Goal: Task Accomplishment & Management: Complete application form

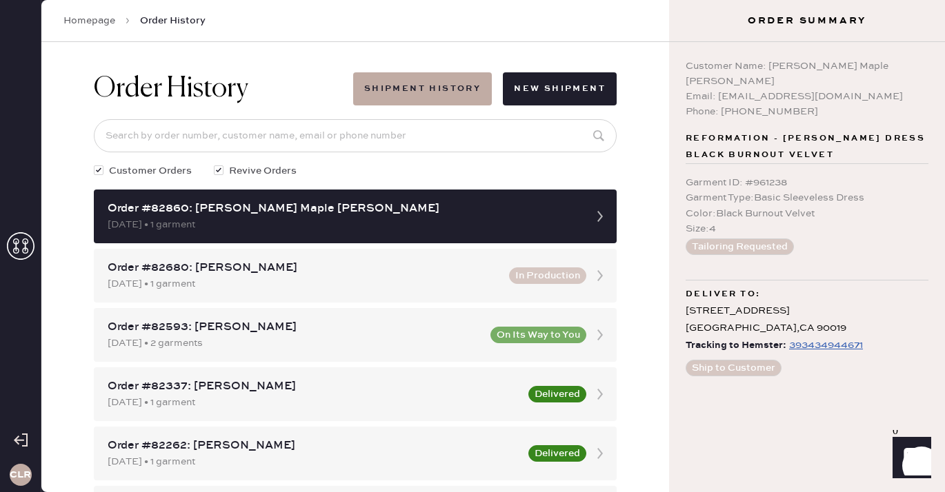
click at [25, 242] on use at bounding box center [21, 246] width 28 height 28
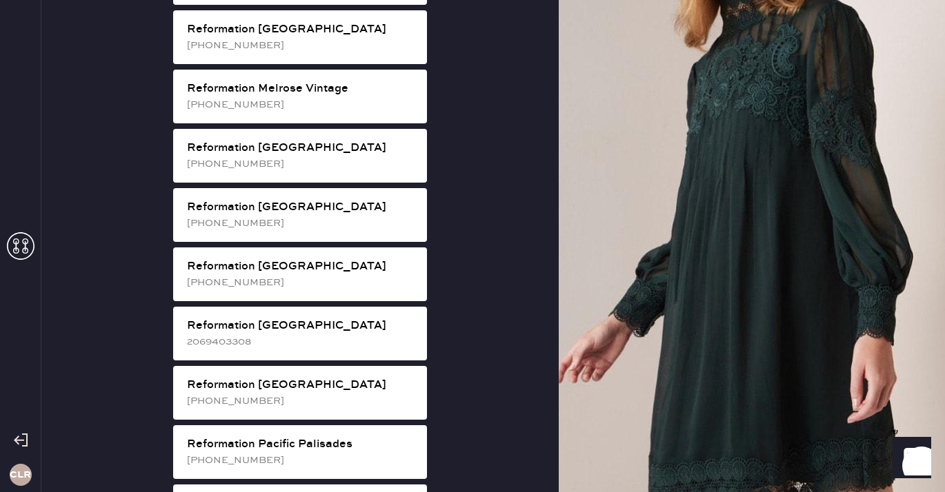
scroll to position [1483, 0]
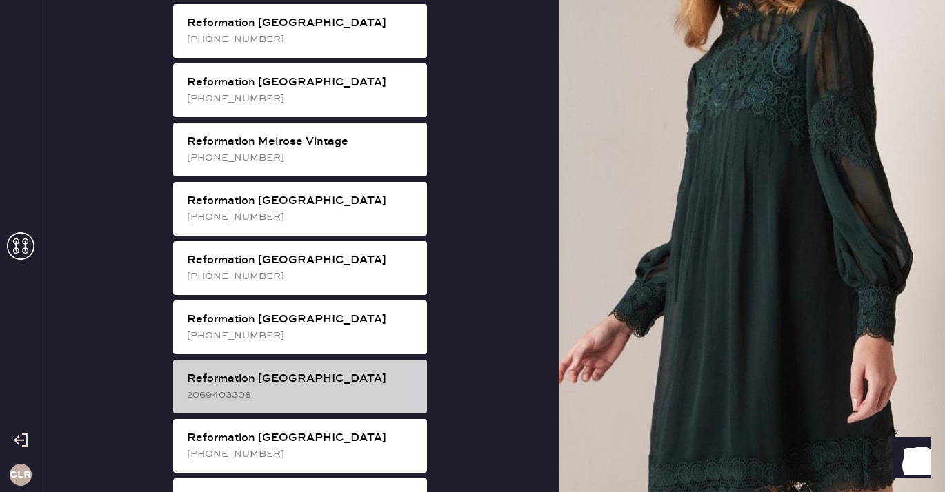
click at [317, 388] on div "2069403308" at bounding box center [301, 395] width 229 height 15
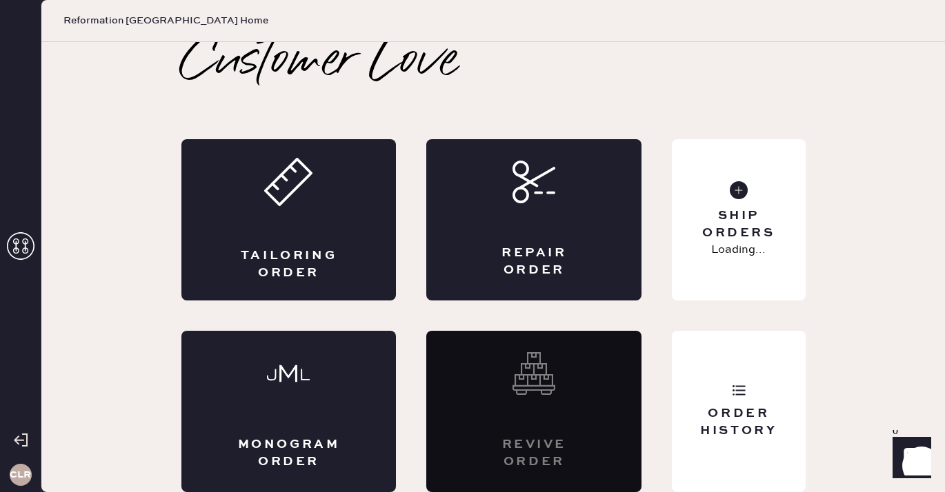
scroll to position [8, 0]
click at [717, 374] on div "Order History" at bounding box center [738, 411] width 133 height 161
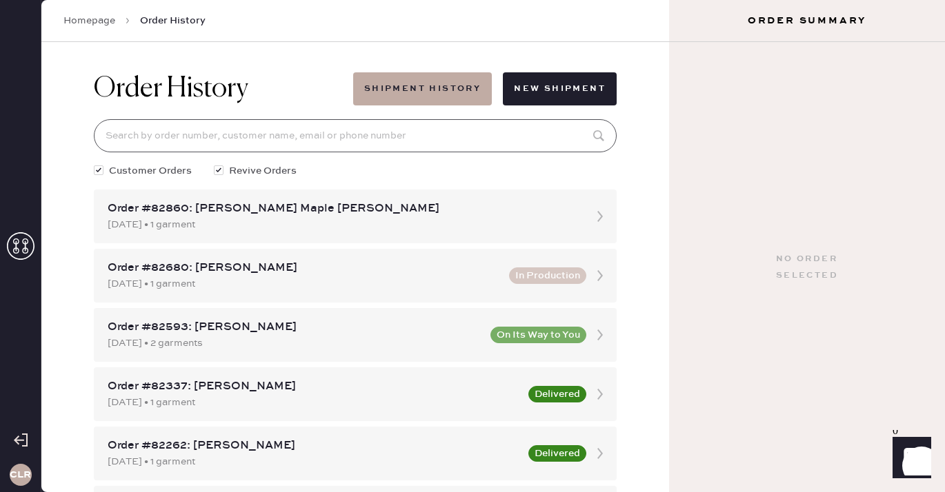
click at [409, 137] on input at bounding box center [355, 135] width 523 height 33
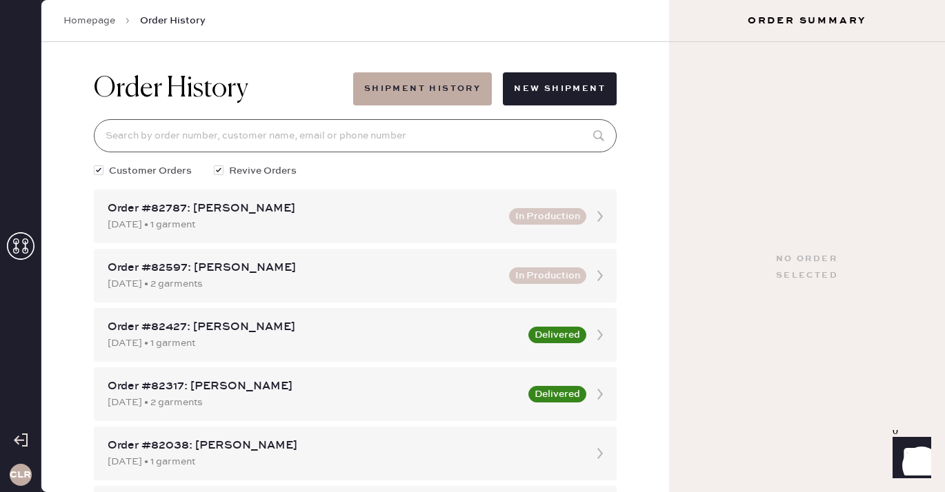
paste input "79368"
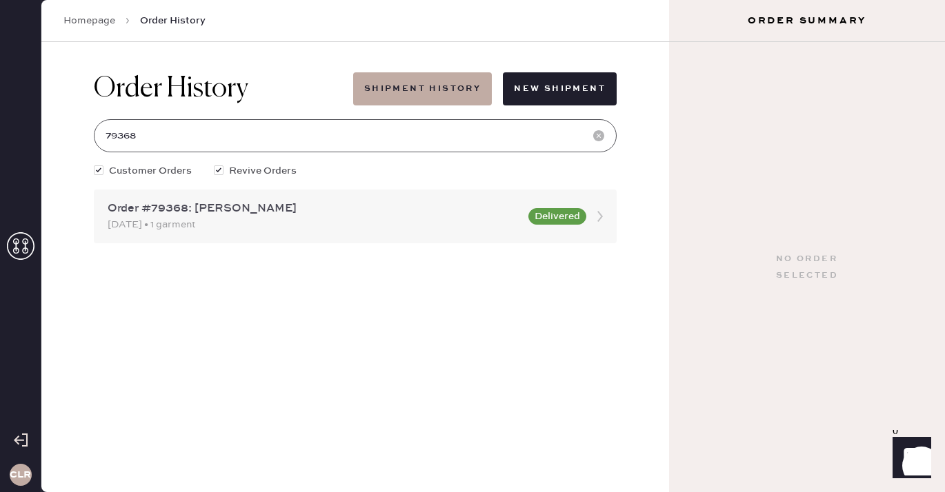
type input "79368"
click at [232, 219] on div "[DATE] • 1 garment" at bounding box center [314, 224] width 412 height 15
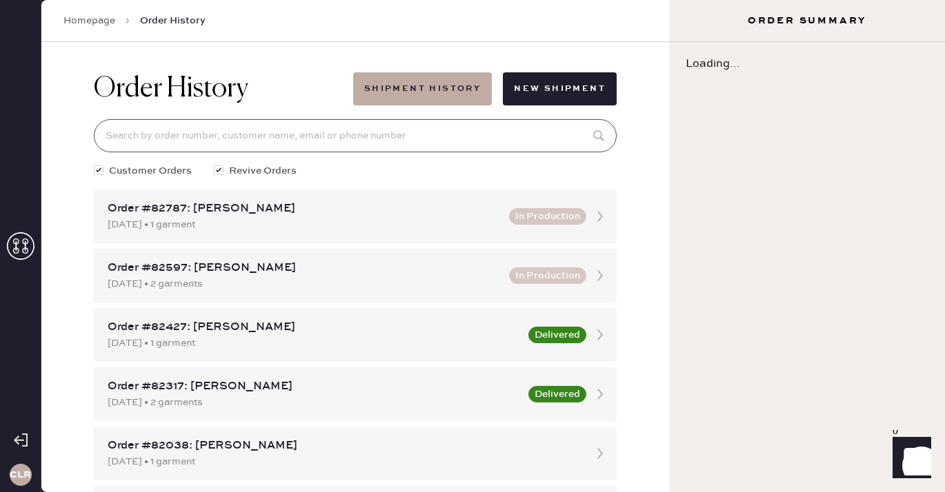
click at [239, 138] on input at bounding box center [355, 135] width 523 height 33
paste input "79368"
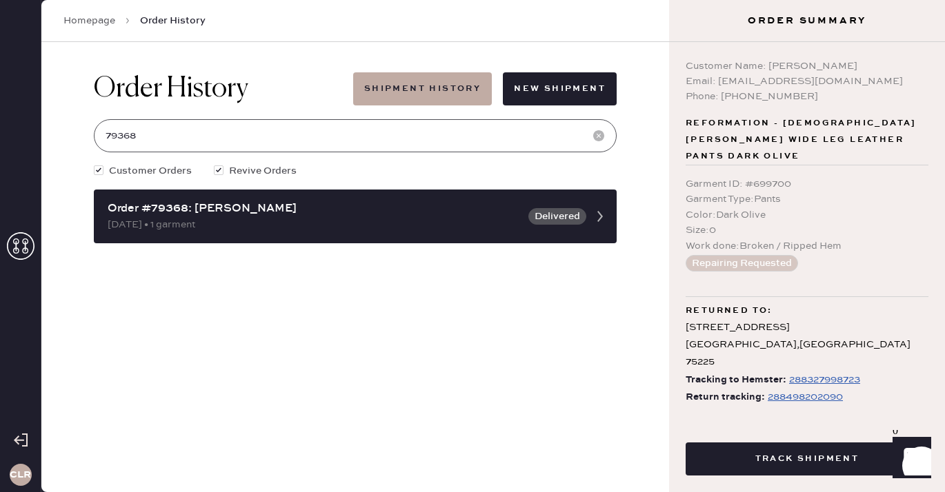
type input "79368"
drag, startPoint x: 770, startPoint y: 64, endPoint x: 864, endPoint y: 62, distance: 94.5
click at [864, 62] on div "Customer Name: [PERSON_NAME]" at bounding box center [807, 66] width 243 height 15
copy div "[PERSON_NAME]"
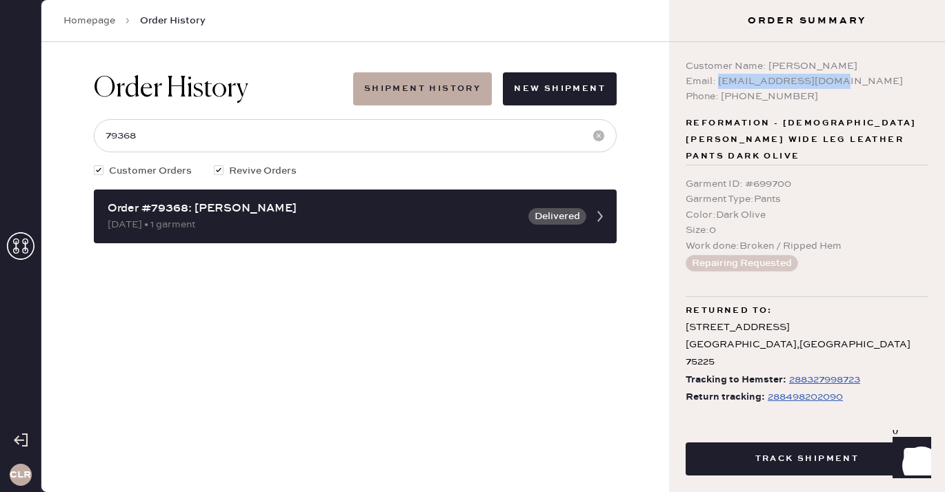
drag, startPoint x: 718, startPoint y: 81, endPoint x: 830, endPoint y: 82, distance: 111.7
click at [830, 82] on div "Email: [EMAIL_ADDRESS][DOMAIN_NAME]" at bounding box center [807, 81] width 243 height 15
copy div "[EMAIL_ADDRESS][DOMAIN_NAME]"
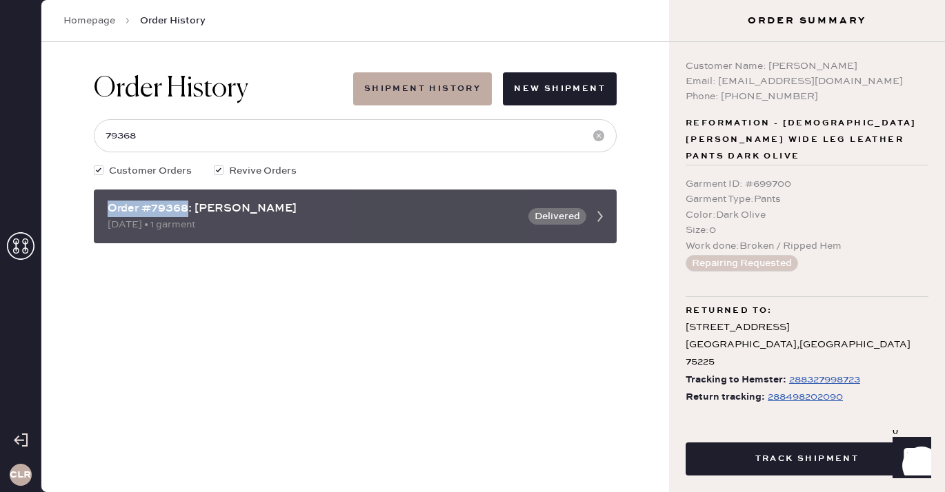
drag, startPoint x: 188, startPoint y: 208, endPoint x: 110, endPoint y: 206, distance: 78.0
click at [110, 206] on div "Order #79368: [PERSON_NAME]" at bounding box center [314, 209] width 412 height 17
copy div "Order #79368"
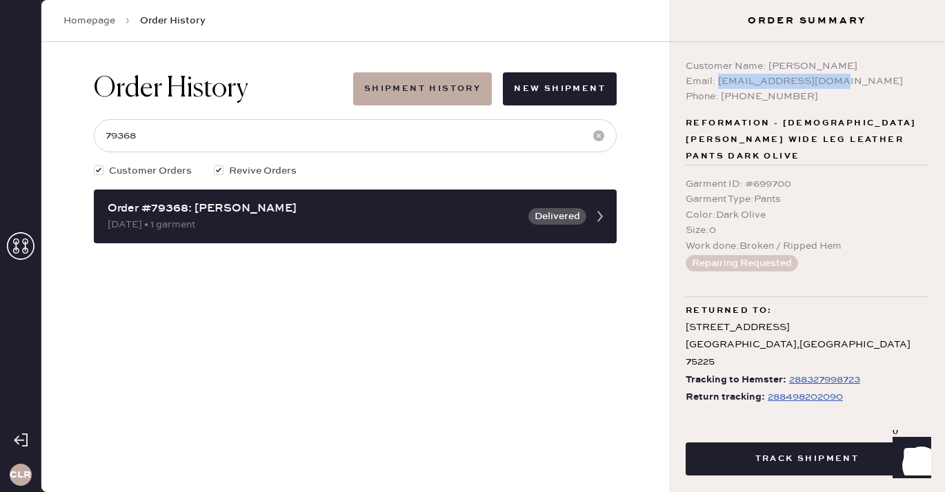
drag, startPoint x: 719, startPoint y: 81, endPoint x: 841, endPoint y: 82, distance: 121.4
click at [841, 82] on div "Email: [EMAIL_ADDRESS][DOMAIN_NAME]" at bounding box center [807, 81] width 243 height 15
copy div "[EMAIL_ADDRESS][DOMAIN_NAME]"
click at [775, 69] on div "Customer Name: [PERSON_NAME]" at bounding box center [807, 66] width 243 height 15
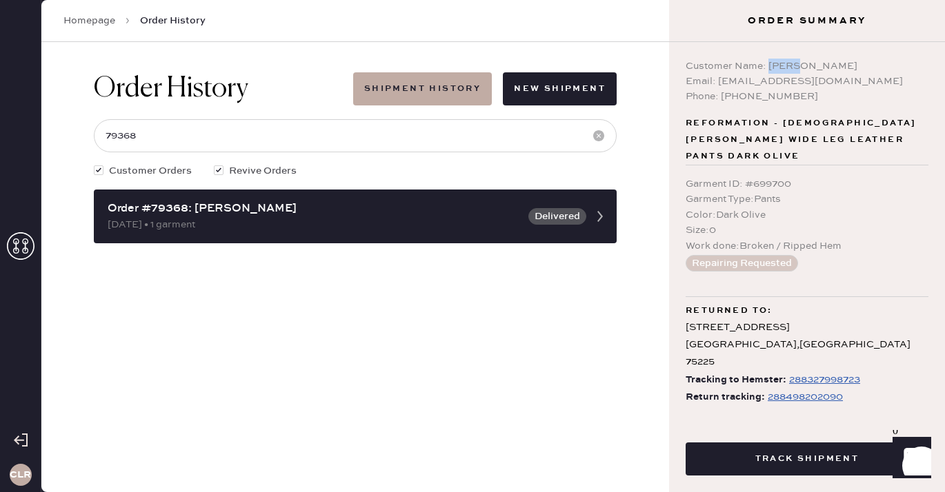
copy div "[PERSON_NAME]"
click at [819, 70] on div "Customer Name: [PERSON_NAME]" at bounding box center [807, 66] width 243 height 15
copy div "Palemonte"
click at [753, 103] on div "Phone: [PHONE_NUMBER]" at bounding box center [807, 96] width 243 height 15
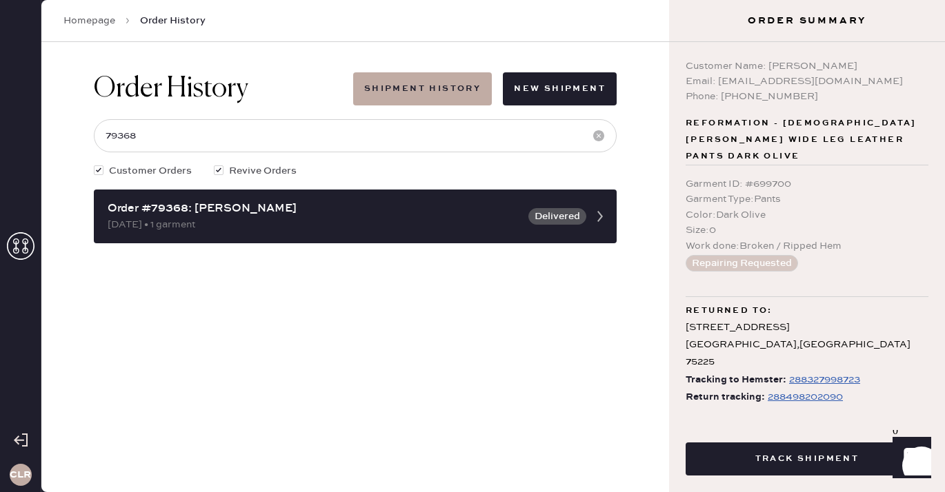
click at [749, 96] on div "Phone: [PHONE_NUMBER]" at bounding box center [807, 96] width 243 height 15
copy div "2147723362"
click at [810, 80] on div "Email: [EMAIL_ADDRESS][DOMAIN_NAME]" at bounding box center [807, 81] width 243 height 15
drag, startPoint x: 717, startPoint y: 83, endPoint x: 860, endPoint y: 83, distance: 142.8
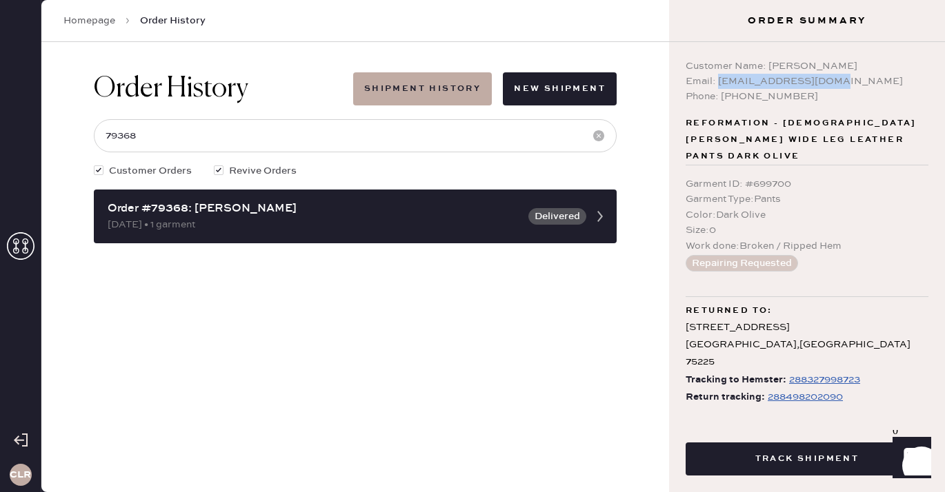
click at [860, 83] on div "Email: [EMAIL_ADDRESS][DOMAIN_NAME]" at bounding box center [807, 81] width 243 height 15
copy div "[EMAIL_ADDRESS][DOMAIN_NAME]"
click at [16, 241] on icon at bounding box center [21, 246] width 28 height 28
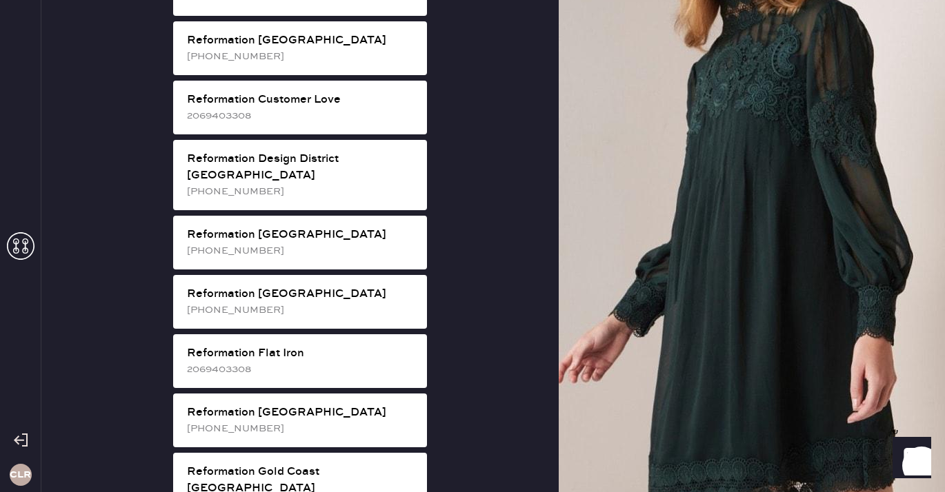
scroll to position [639, 0]
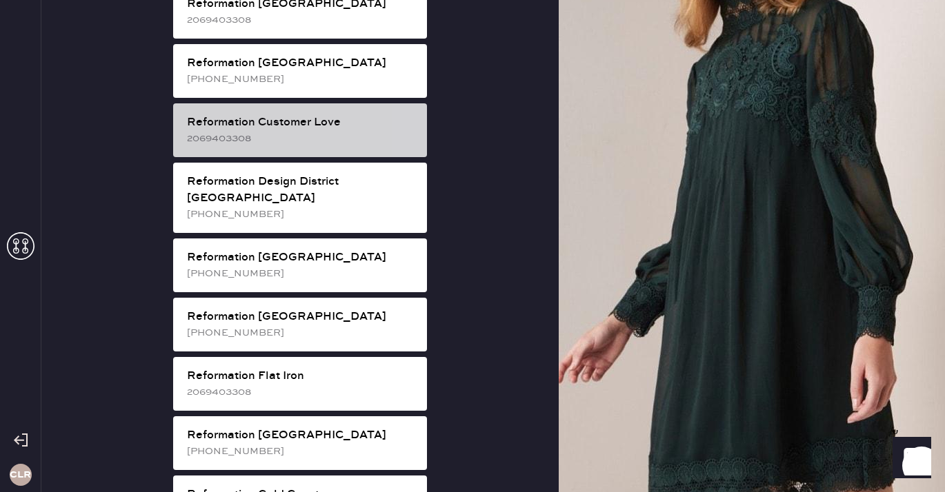
click at [327, 131] on div "2069403308" at bounding box center [301, 138] width 229 height 15
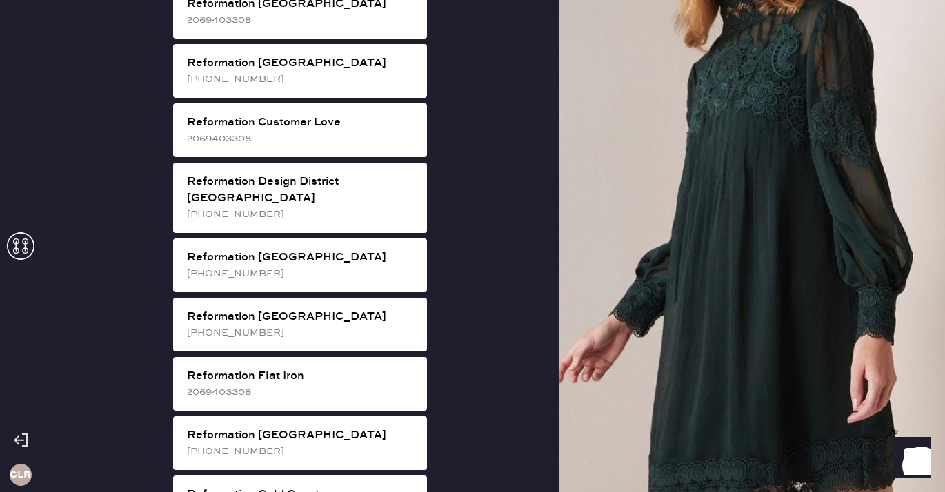
scroll to position [8, 0]
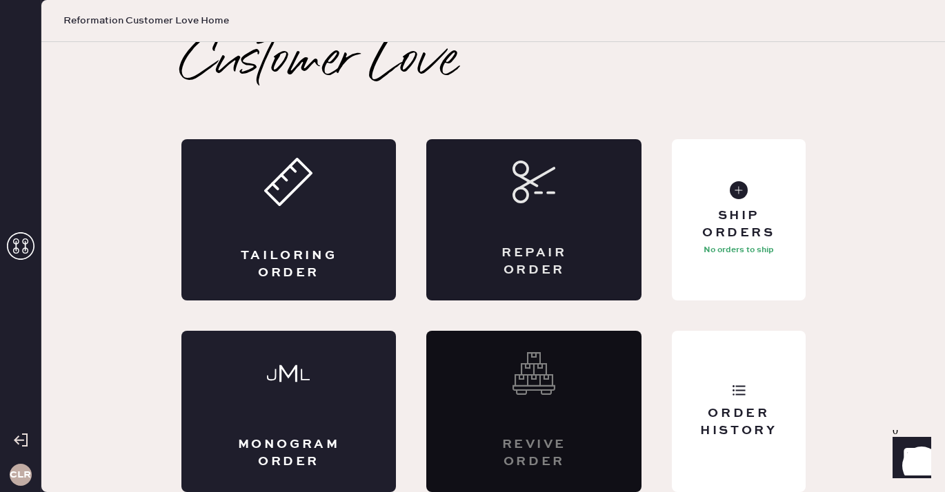
click at [574, 248] on div "Repair Order" at bounding box center [533, 262] width 105 height 34
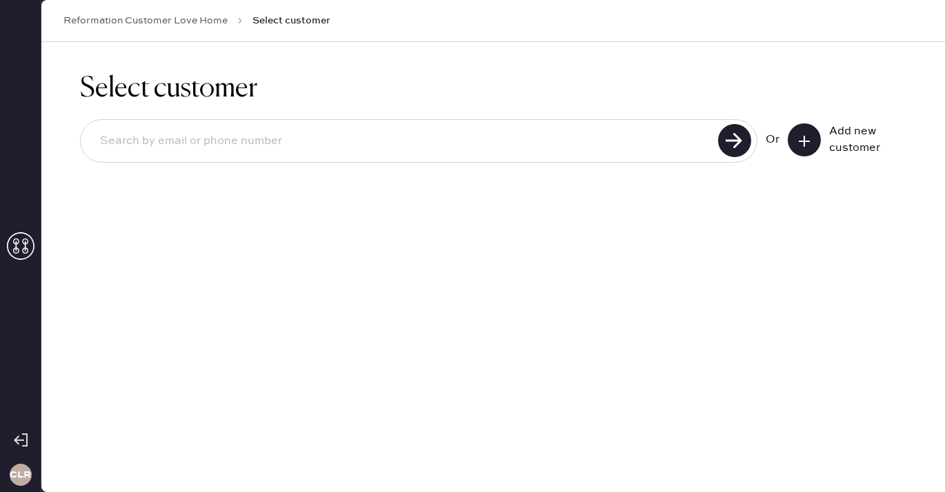
click at [795, 136] on button at bounding box center [804, 139] width 33 height 33
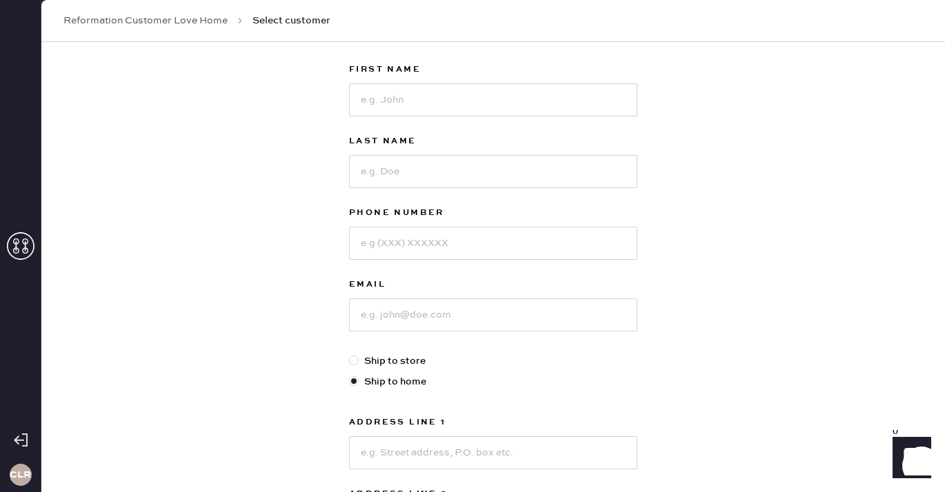
scroll to position [126, 0]
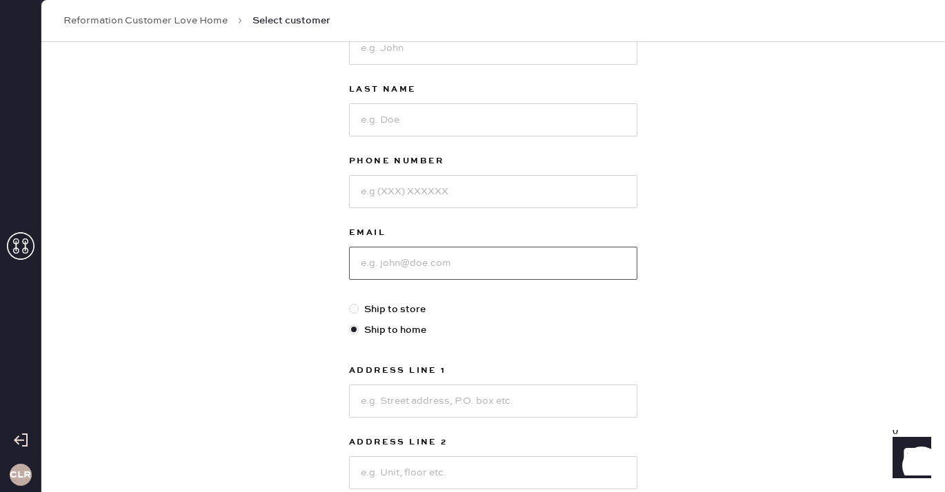
click at [441, 266] on input at bounding box center [493, 263] width 288 height 33
paste input "[EMAIL_ADDRESS][DOMAIN_NAME]"
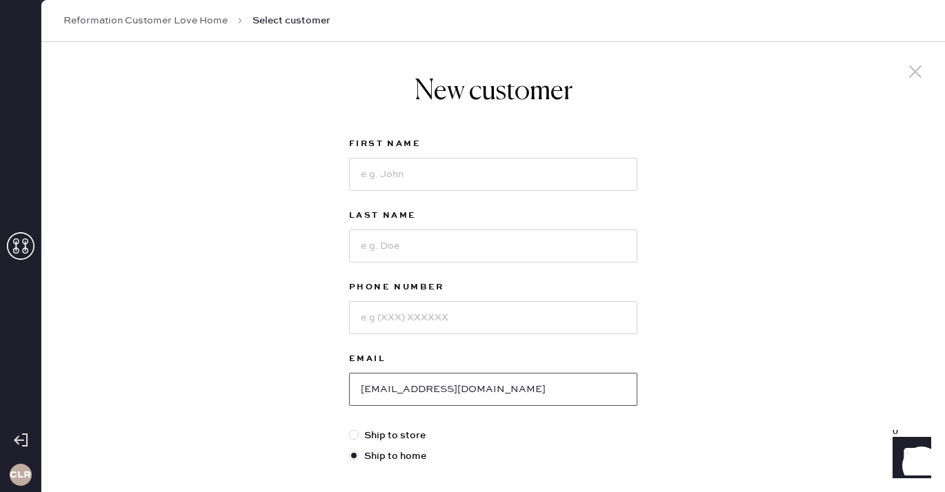
type input "[EMAIL_ADDRESS][DOMAIN_NAME]"
click at [439, 163] on input at bounding box center [493, 174] width 288 height 33
paste input "Mia"
type input "Mia"
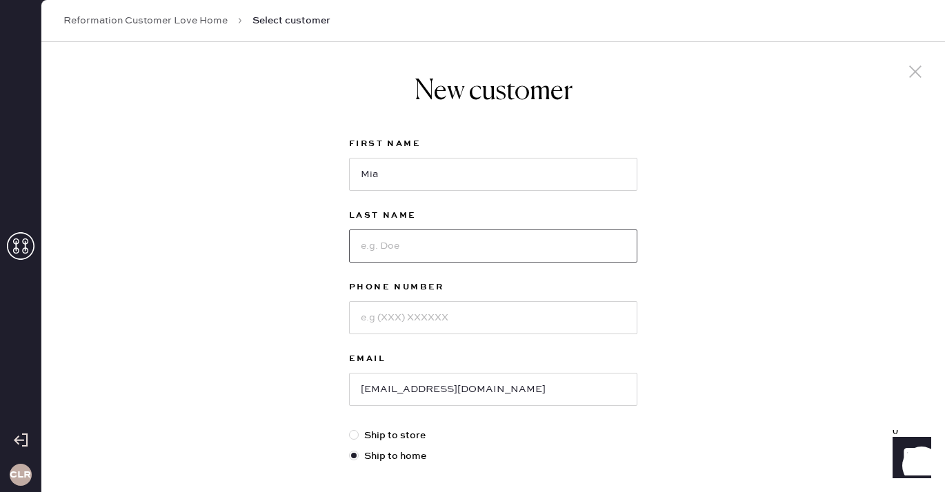
click at [428, 247] on input at bounding box center [493, 246] width 288 height 33
paste input "Silvestri"
type input "Silvestri"
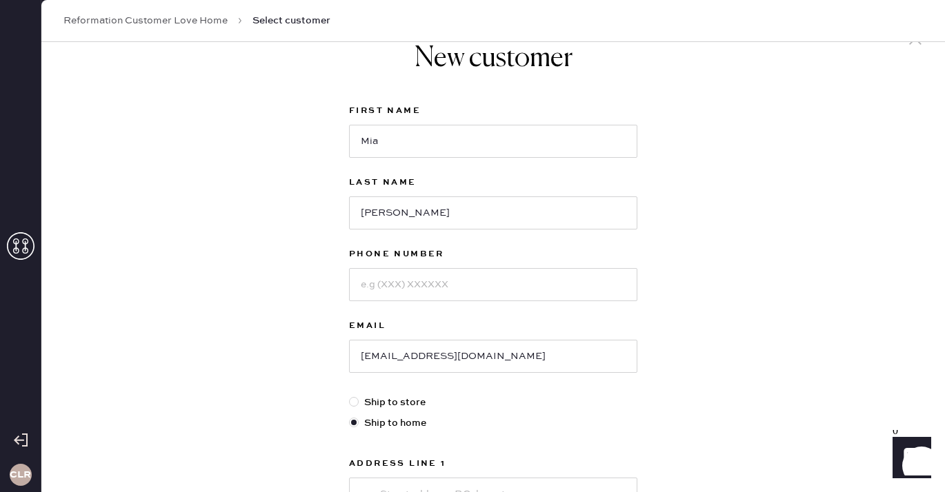
scroll to position [39, 0]
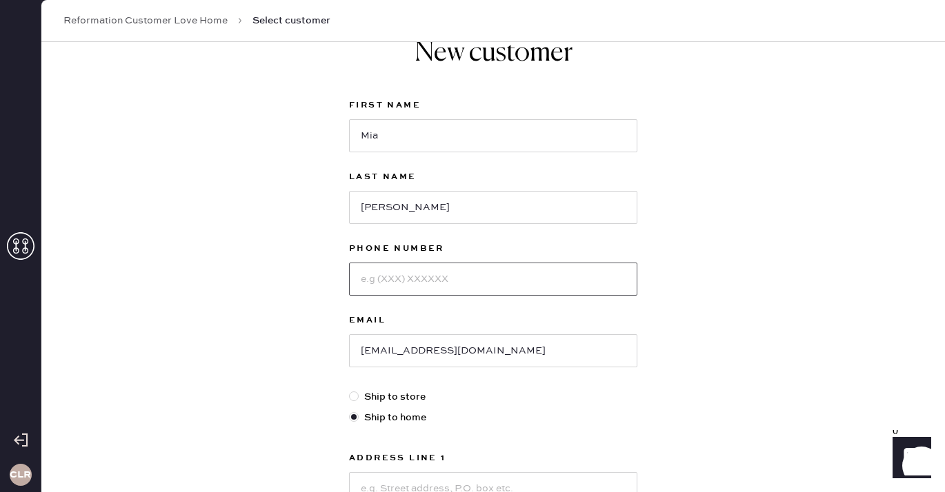
click at [444, 286] on input at bounding box center [493, 279] width 288 height 33
paste input "(845) 545-4568"
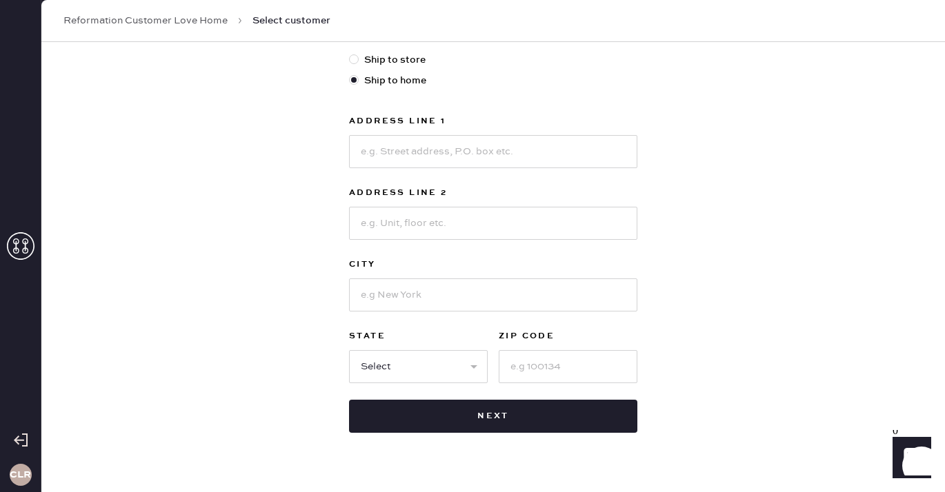
scroll to position [390, 0]
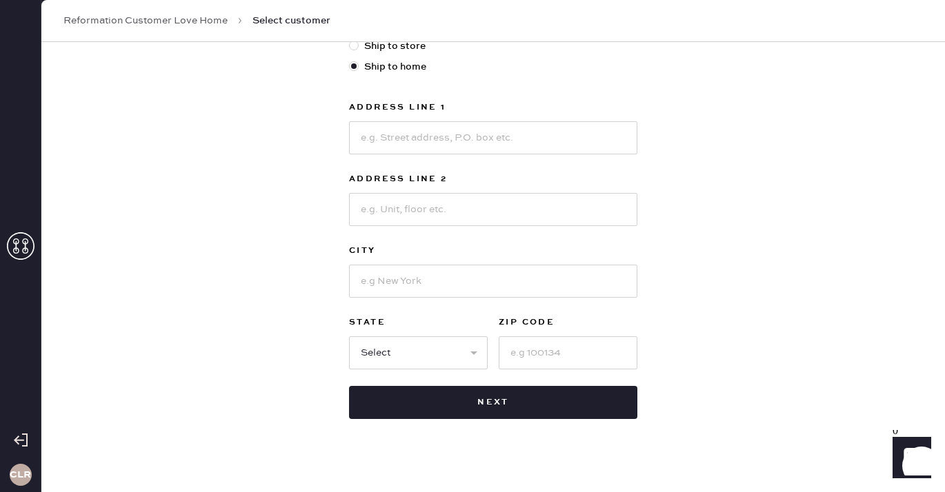
type input "(845) 545-4568"
click at [437, 139] on input at bounding box center [493, 137] width 288 height 33
paste input "12 Weathervane Way,"
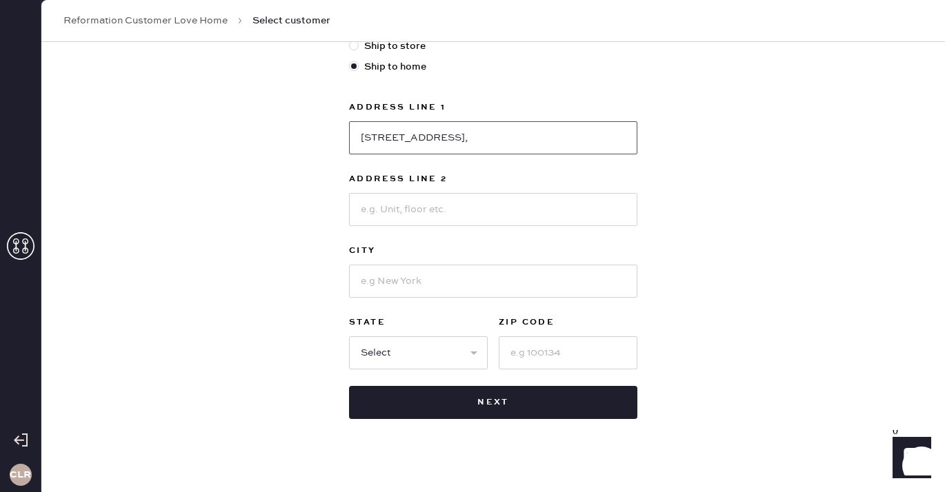
type input "12 Weathervane Way,"
click at [407, 283] on input at bounding box center [493, 281] width 288 height 33
paste input "Warwick"
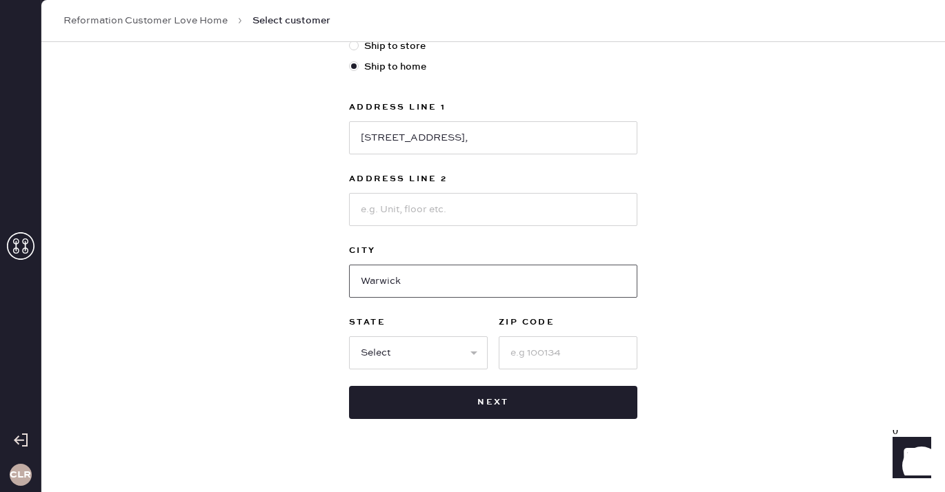
type input "Warwick"
click at [557, 344] on input at bounding box center [568, 353] width 139 height 33
paste input "10990"
type input "10990"
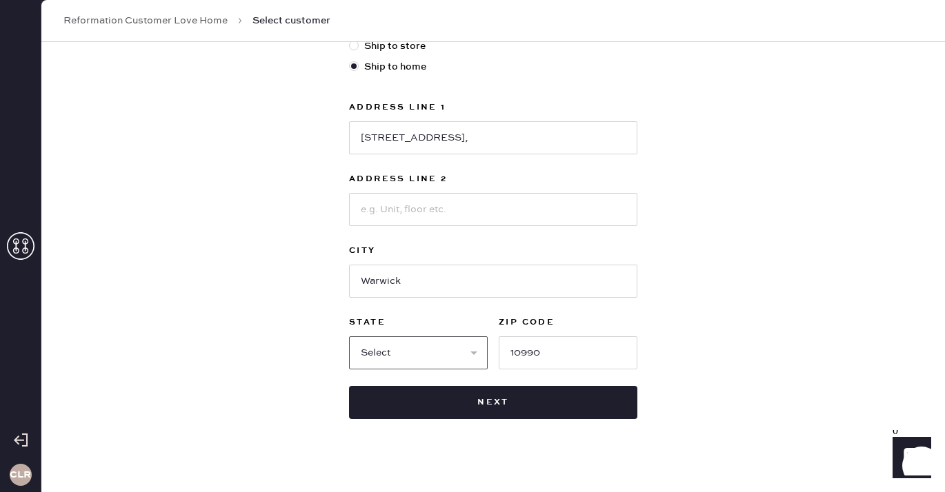
click at [406, 368] on select "Select AK AL AR AZ CA CO CT DC DE FL GA HI IA ID IL IN KS KY LA MA MD ME MI MN …" at bounding box center [418, 353] width 139 height 33
select select "NY"
click at [349, 337] on select "Select AK AL AR AZ CA CO CT DC DE FL GA HI IA ID IL IN KS KY LA MA MD ME MI MN …" at bounding box center [418, 353] width 139 height 33
click at [272, 346] on div "New customer First Name Mia Last Name Silvestri Phone Number (845) 545-4568 Ema…" at bounding box center [493, 79] width 904 height 855
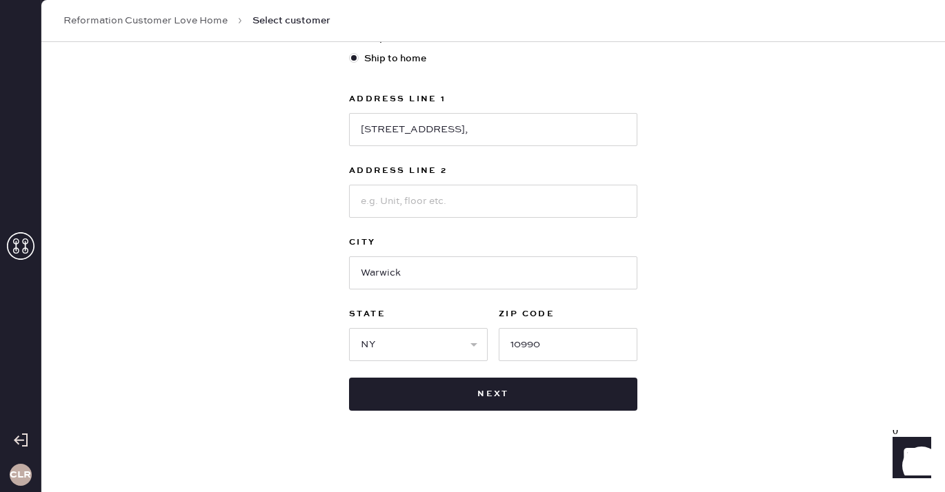
scroll to position [383, 0]
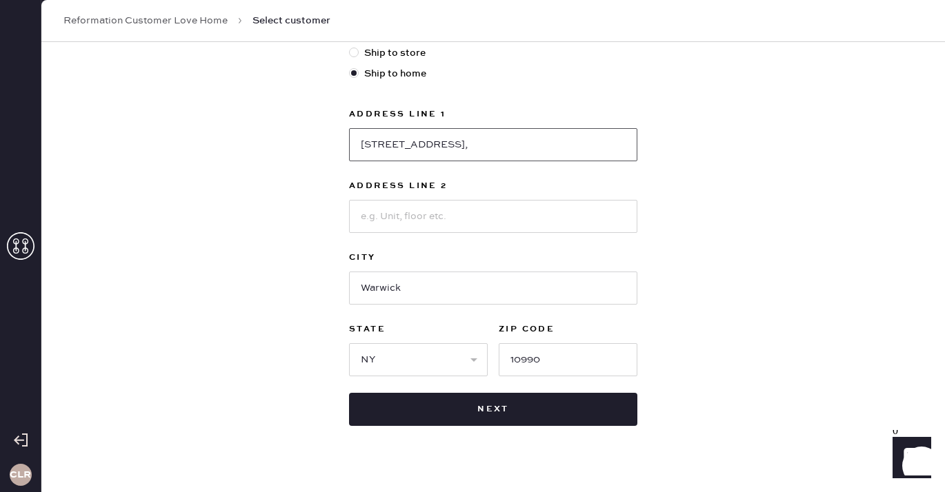
click at [495, 148] on input "12 Weathervane Way," at bounding box center [493, 144] width 288 height 33
type input "12 Weathervane Way"
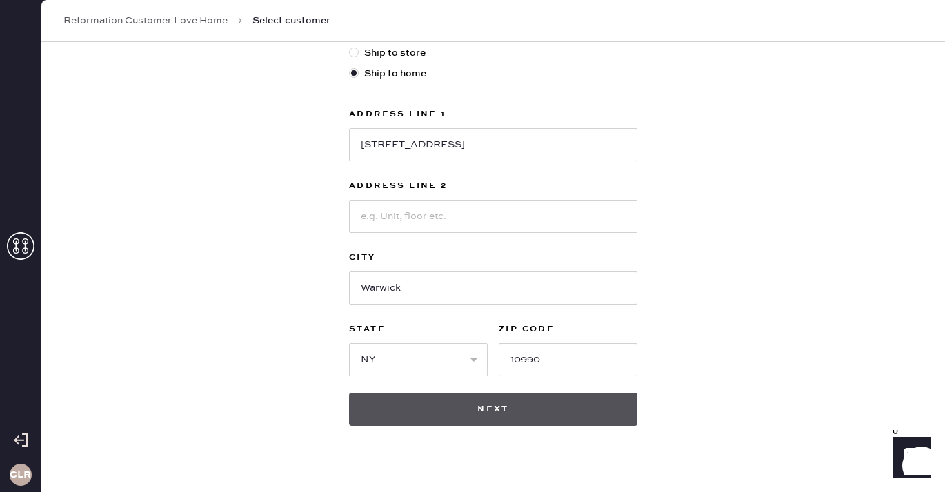
click at [477, 406] on button "Next" at bounding box center [493, 409] width 288 height 33
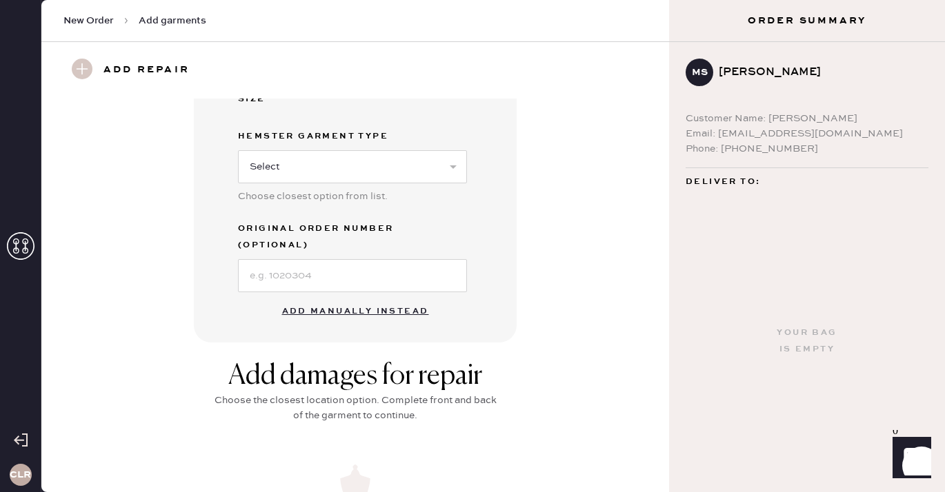
click at [348, 298] on button "Add manually instead" at bounding box center [355, 312] width 163 height 28
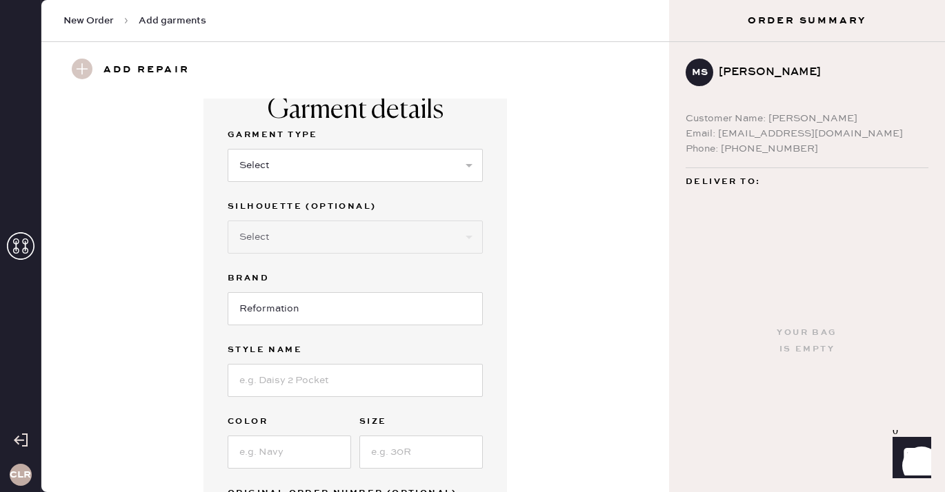
scroll to position [34, 0]
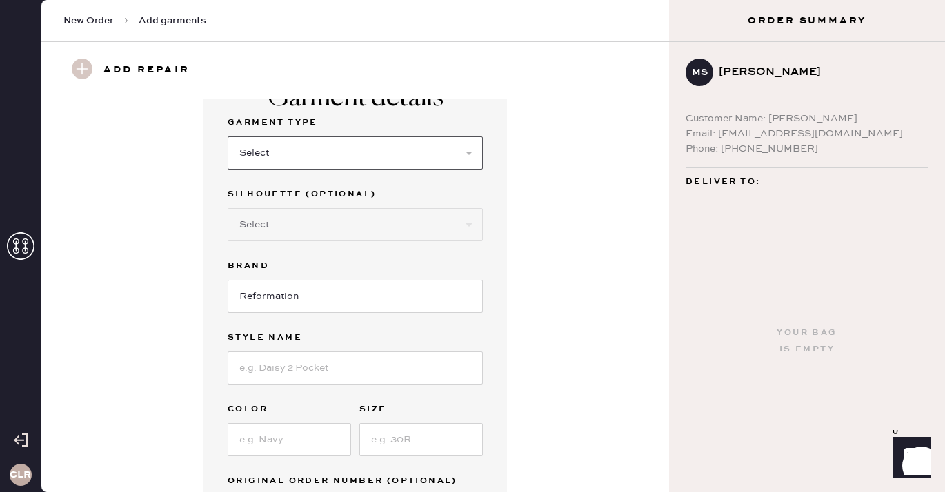
click at [349, 141] on select "Select Basic Skirt Jeans Leggings Pants Shorts Basic Sleeved Dress Basic Sleeve…" at bounding box center [355, 153] width 255 height 33
select select "31"
click at [228, 137] on select "Select Basic Skirt Jeans Leggings Pants Shorts Basic Sleeved Dress Basic Sleeve…" at bounding box center [355, 153] width 255 height 33
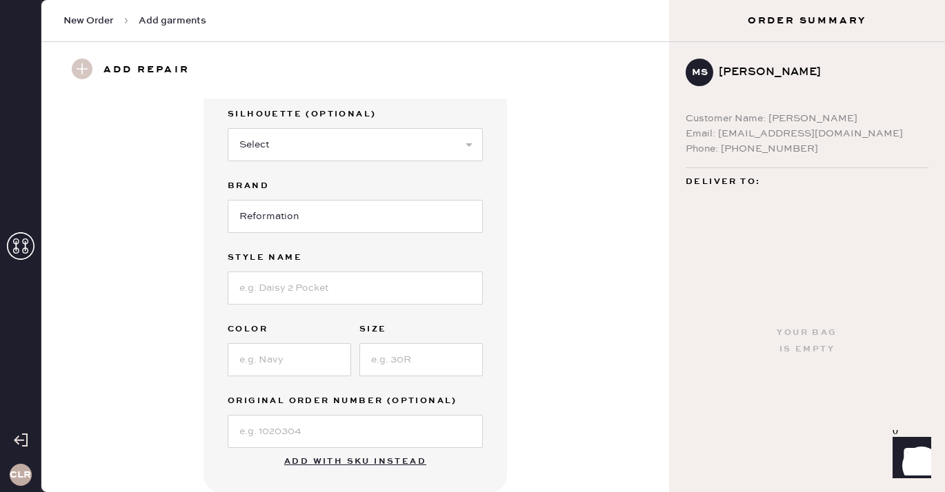
scroll to position [123, 0]
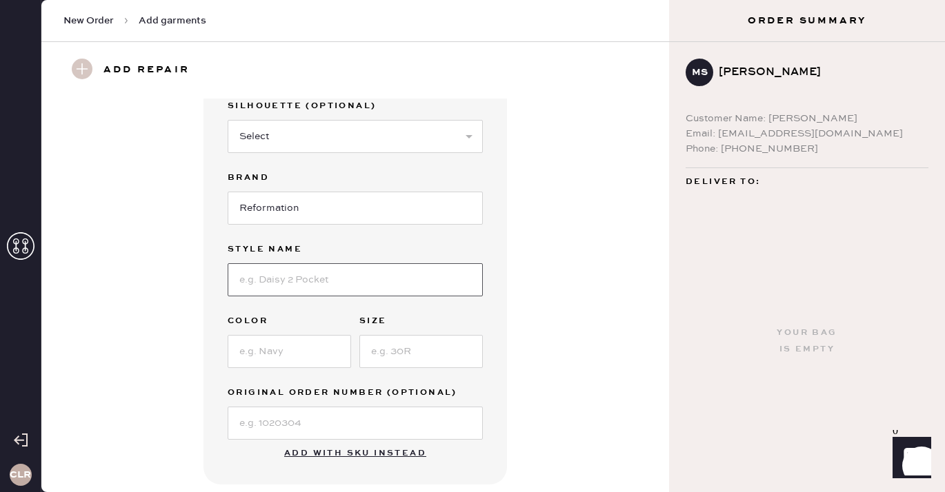
click at [299, 285] on input at bounding box center [355, 279] width 255 height 33
paste input "June Low Rise Linen Short"
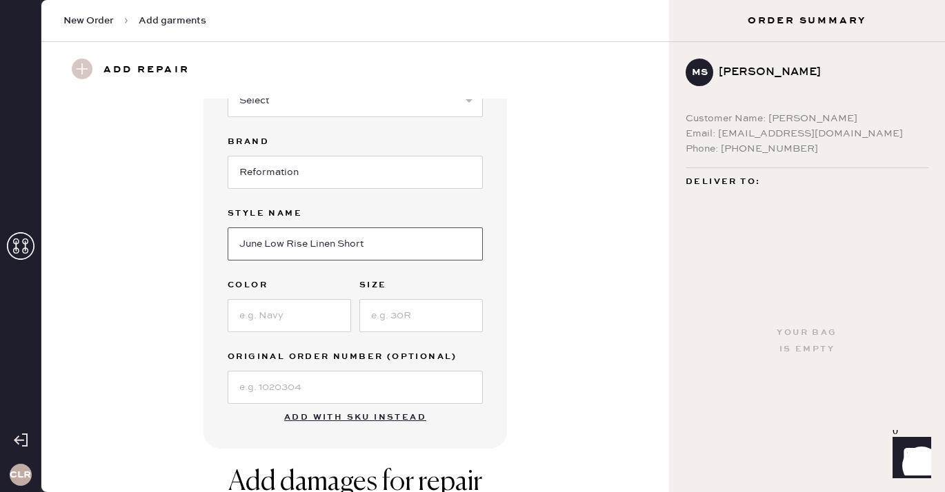
scroll to position [167, 0]
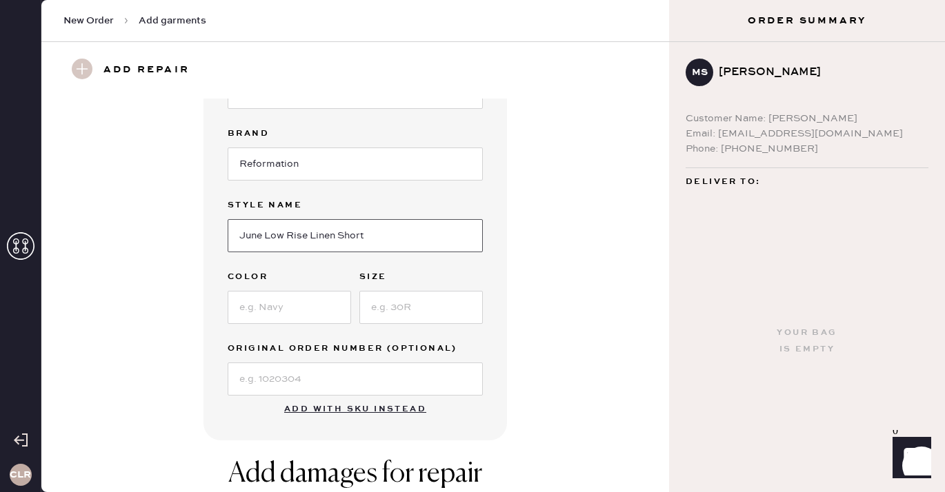
type input "June Low Rise Linen Short"
click at [275, 303] on input at bounding box center [289, 307] width 123 height 33
paste input "Eclipse Dot"
type input "Eclipse Dot"
click at [419, 314] on input at bounding box center [420, 307] width 123 height 33
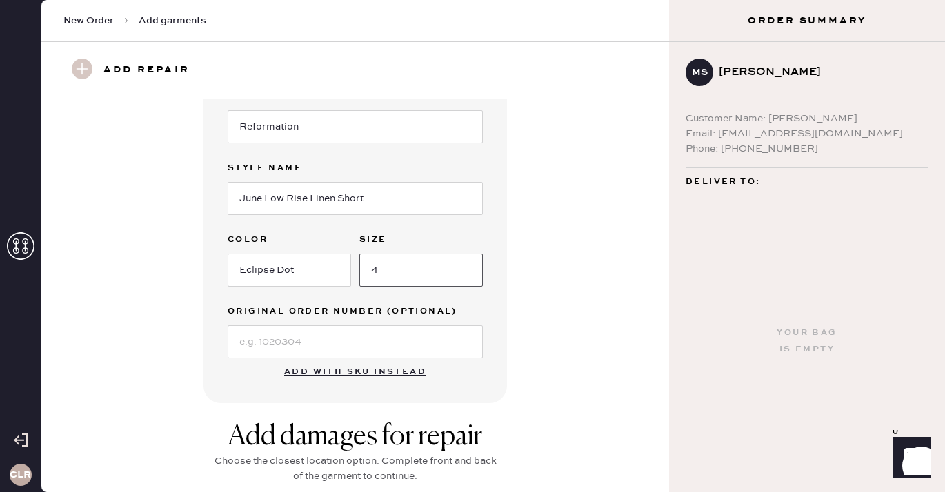
scroll to position [248, 0]
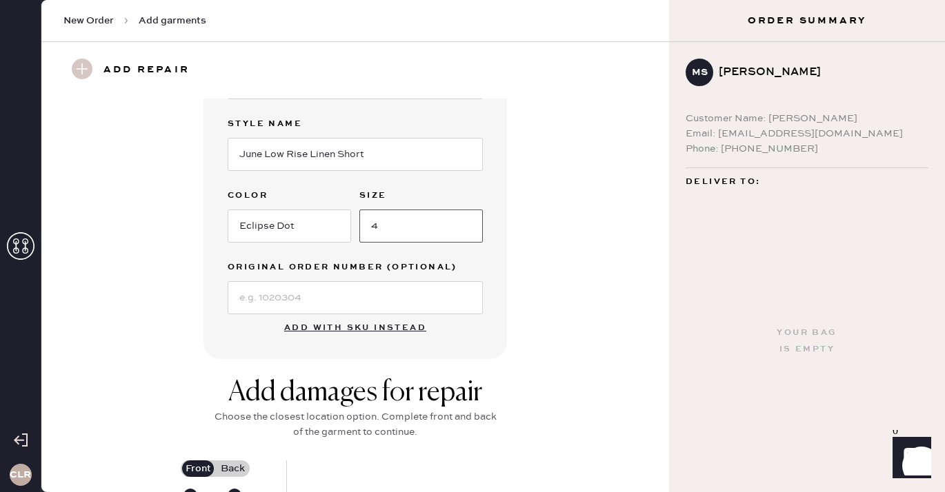
type input "4"
click at [288, 296] on input at bounding box center [355, 297] width 255 height 33
paste input "S27652695"
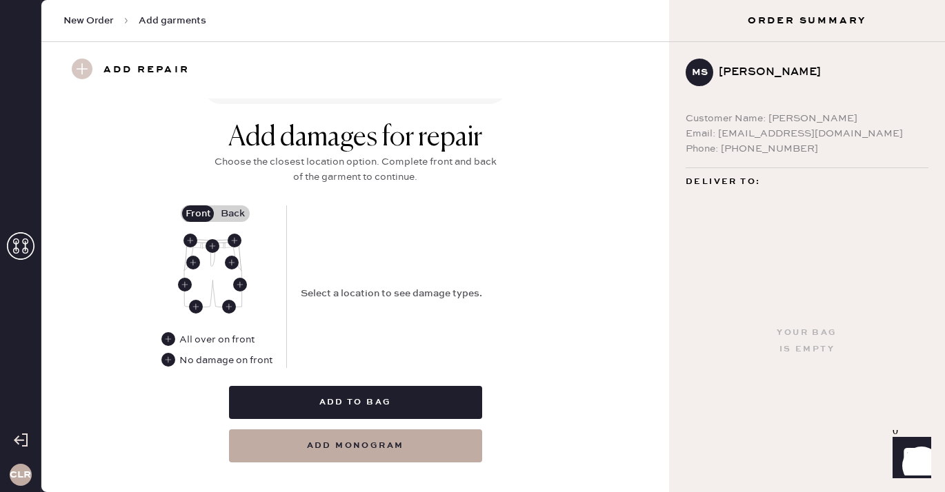
scroll to position [523, 0]
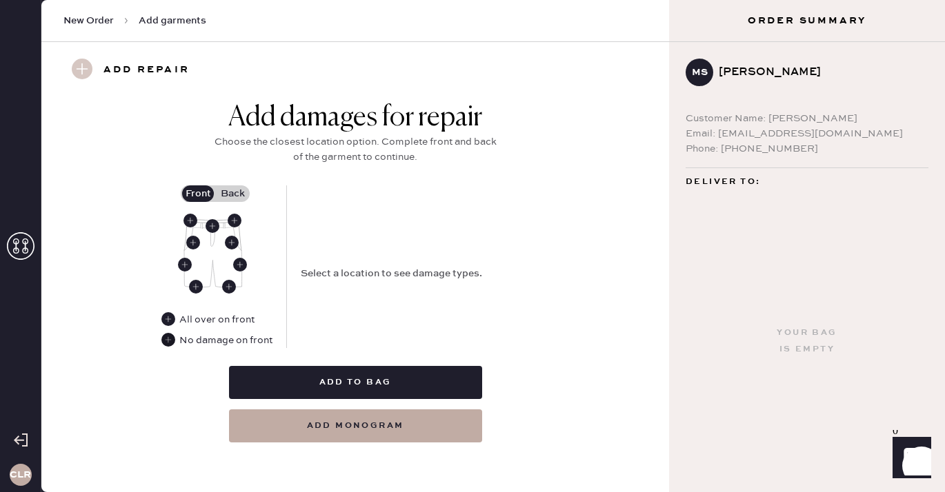
type input "S27652695"
click at [167, 339] on use at bounding box center [168, 340] width 14 height 14
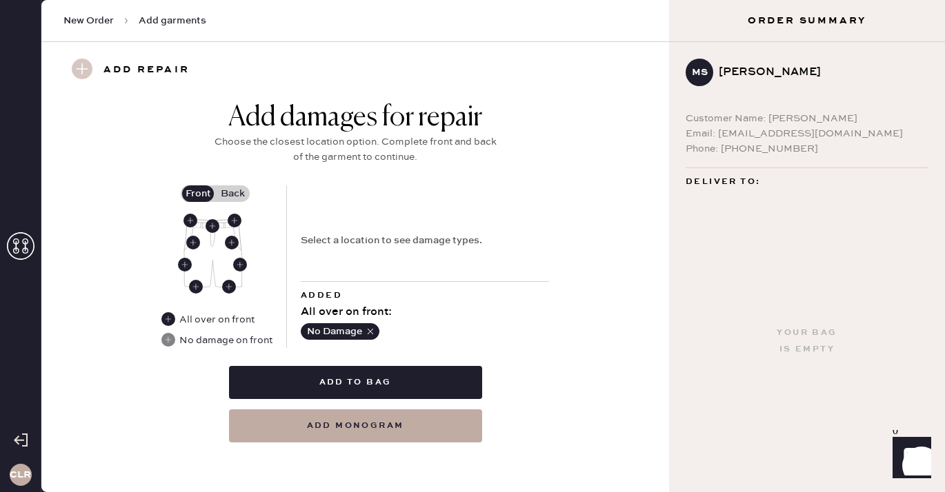
click at [235, 192] on label "Back" at bounding box center [232, 194] width 34 height 17
click at [232, 194] on input "Back" at bounding box center [232, 194] width 0 height 0
click at [214, 230] on use at bounding box center [213, 226] width 14 height 14
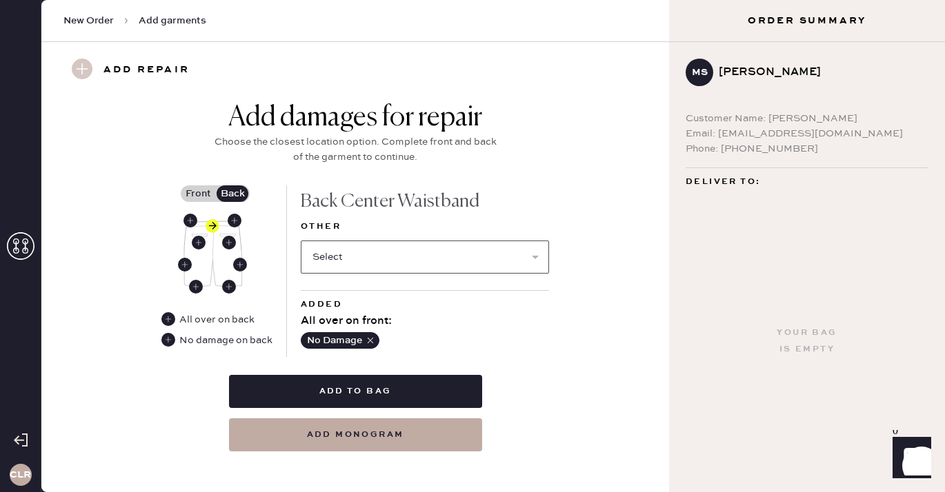
click at [378, 263] on select "Select Broken / Ripped Hem Broken Beads Broken Belt Loop Broken Button Broken E…" at bounding box center [425, 257] width 248 height 33
select select "1322"
click at [301, 241] on select "Select Broken / Ripped Hem Broken Beads Broken Belt Loop Broken Button Broken E…" at bounding box center [425, 257] width 248 height 33
select select
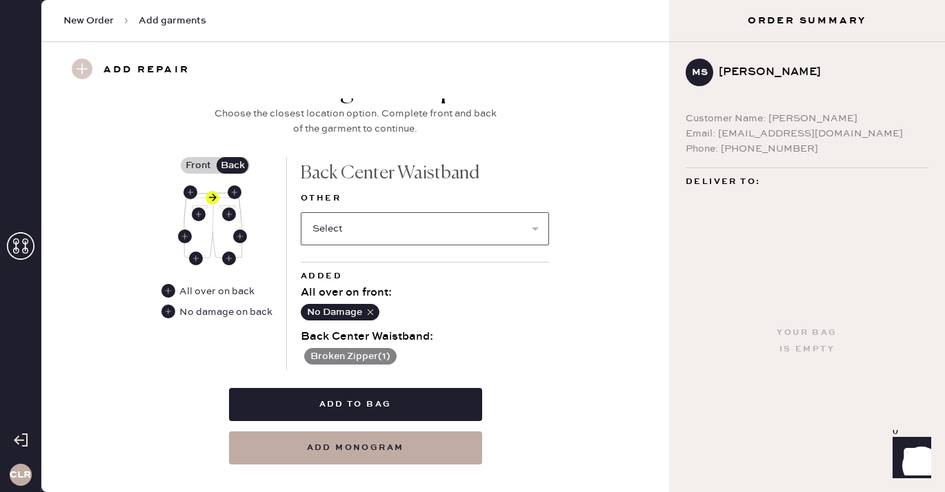
scroll to position [574, 0]
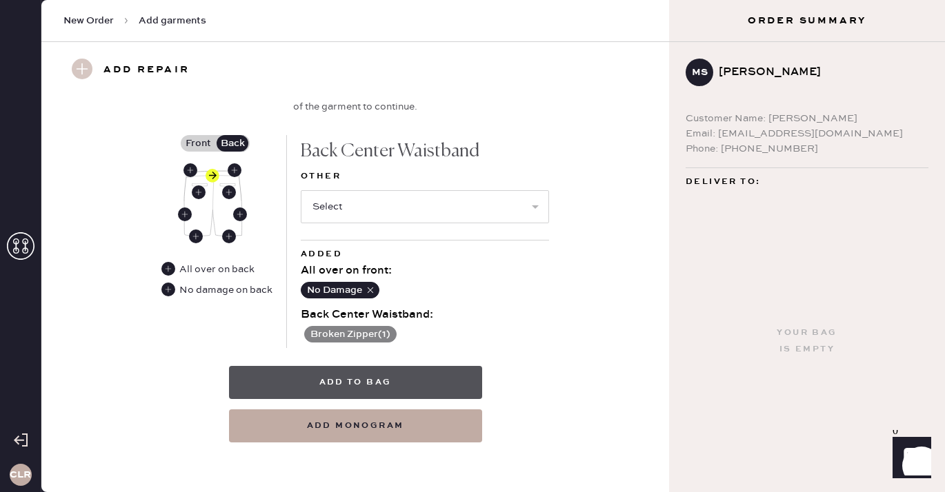
click at [362, 381] on button "Add to bag" at bounding box center [355, 382] width 253 height 33
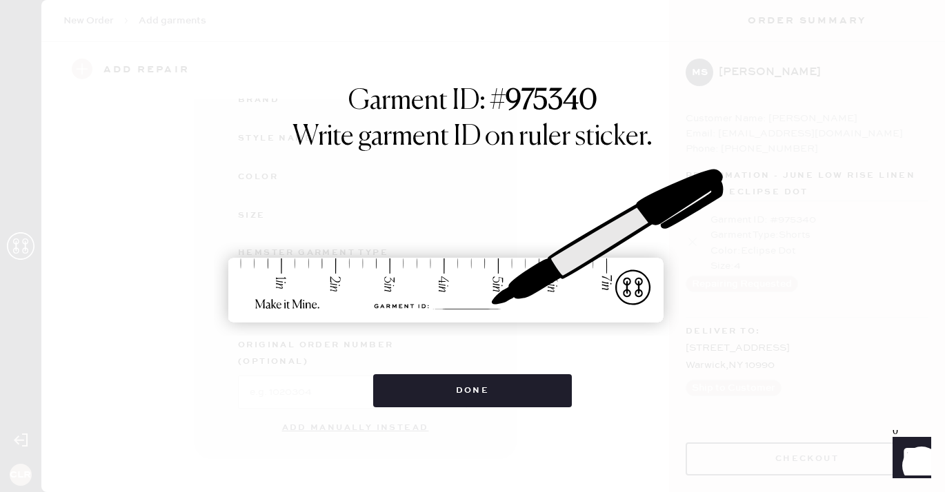
scroll to position [186, 0]
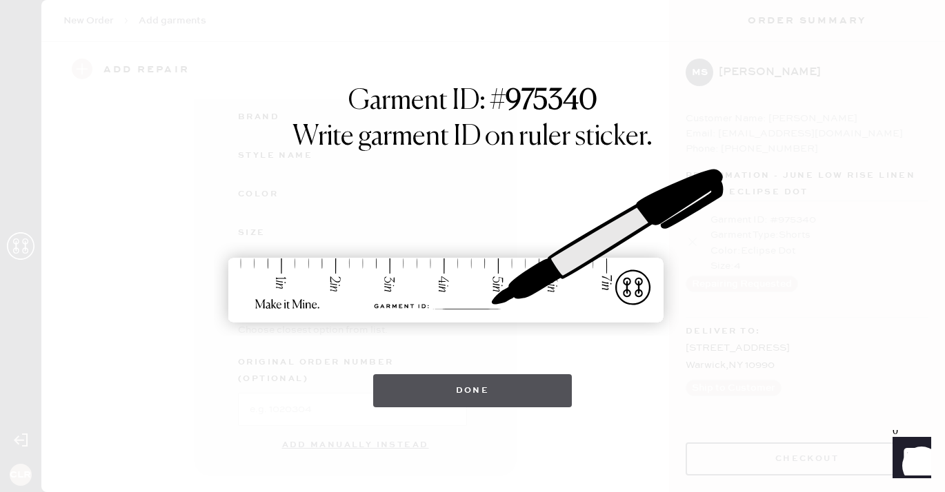
click at [459, 388] on button "Done" at bounding box center [472, 391] width 199 height 33
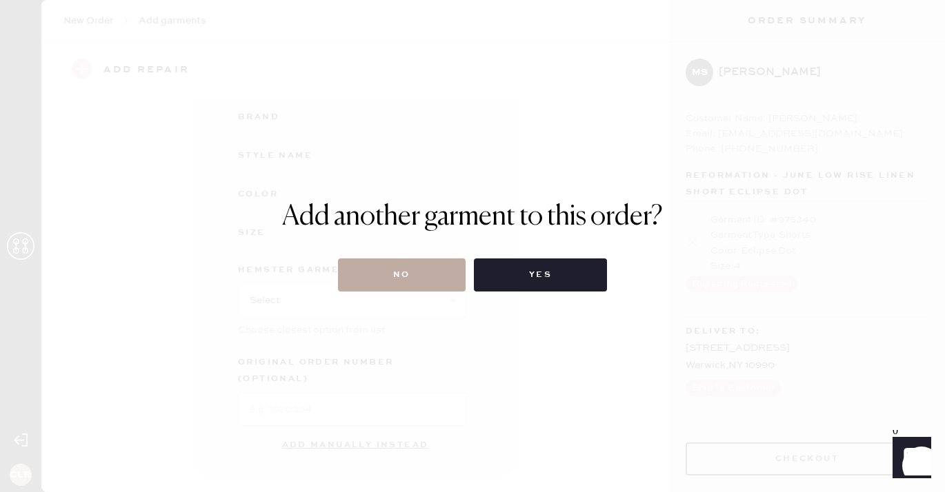
click at [386, 275] on button "No" at bounding box center [402, 275] width 128 height 33
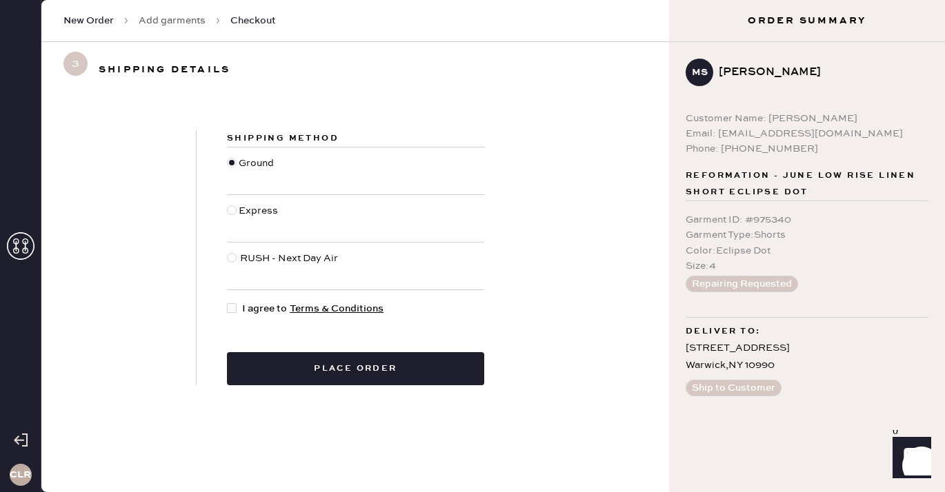
click at [230, 311] on div at bounding box center [232, 308] width 10 height 10
click at [228, 302] on input "I agree to Terms & Conditions" at bounding box center [227, 301] width 1 height 1
checkbox input "true"
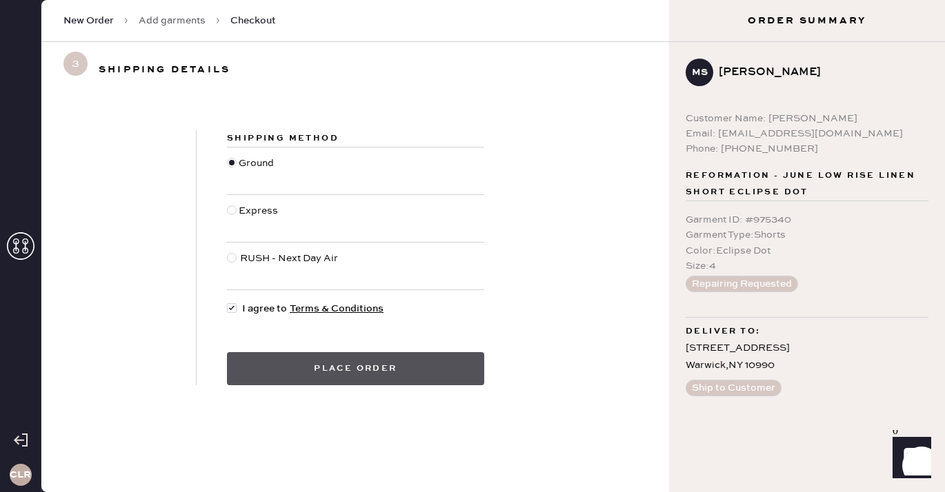
click at [376, 372] on button "Place order" at bounding box center [355, 368] width 257 height 33
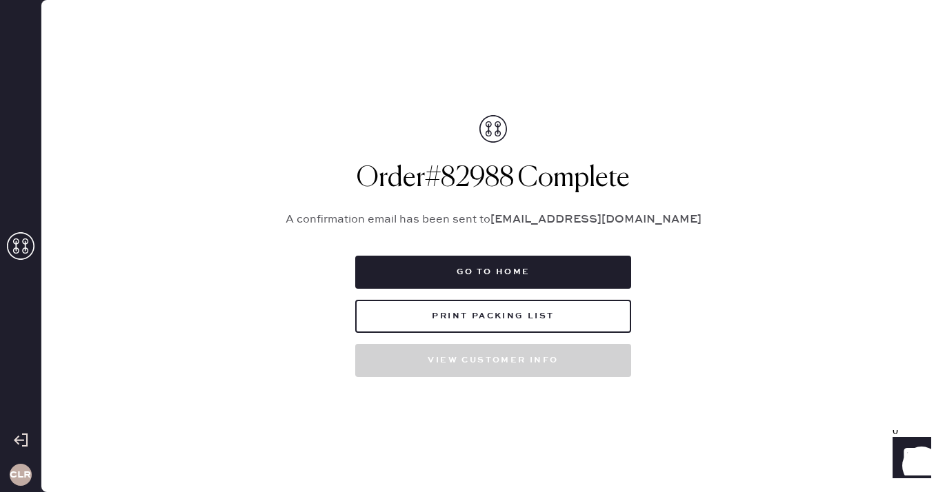
click at [504, 173] on h1 "Order # 82988 Complete" at bounding box center [493, 178] width 448 height 33
copy h1 "82988"
click at [506, 172] on h1 "Order # 82988 Complete" at bounding box center [493, 178] width 448 height 33
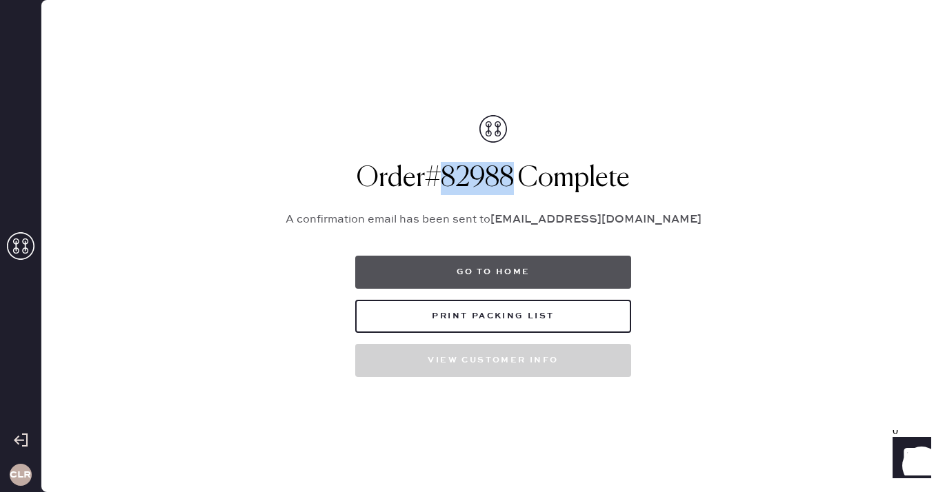
click at [508, 267] on button "Go to home" at bounding box center [493, 272] width 276 height 33
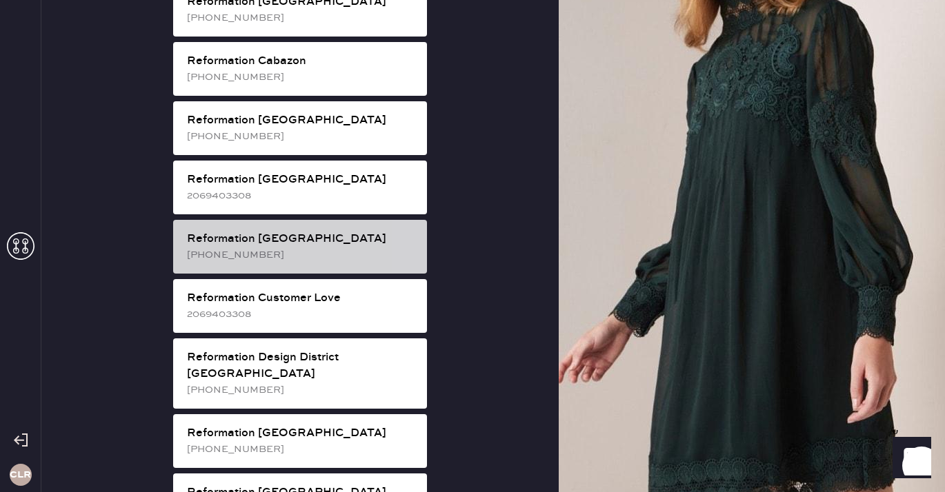
scroll to position [469, 0]
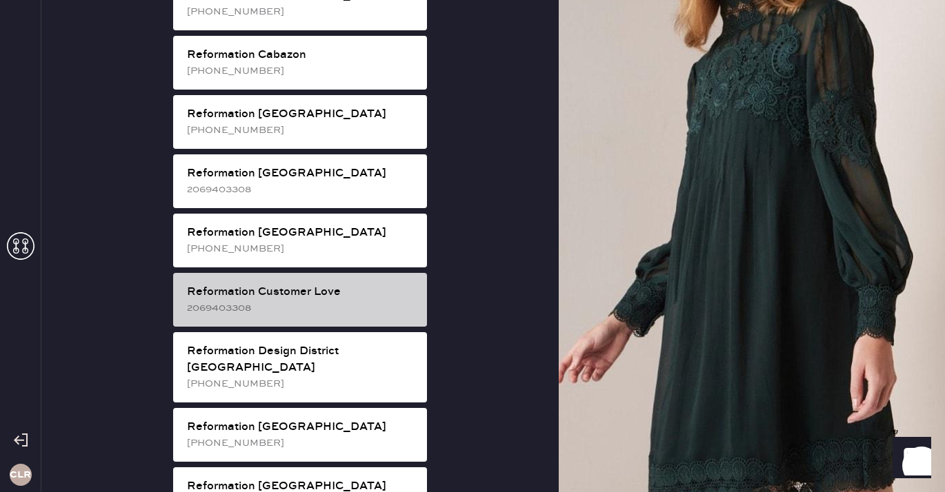
click at [325, 301] on div "2069403308" at bounding box center [301, 308] width 229 height 15
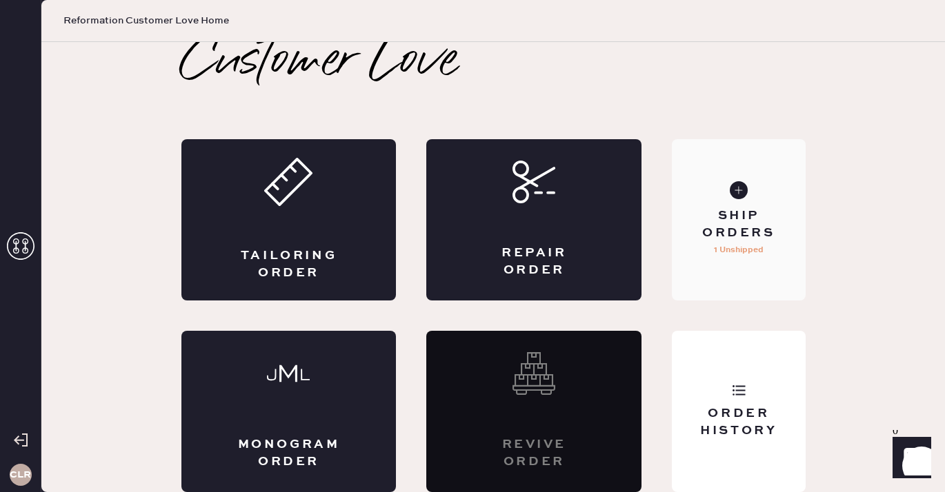
click at [748, 234] on div "Ship Orders" at bounding box center [738, 225] width 111 height 34
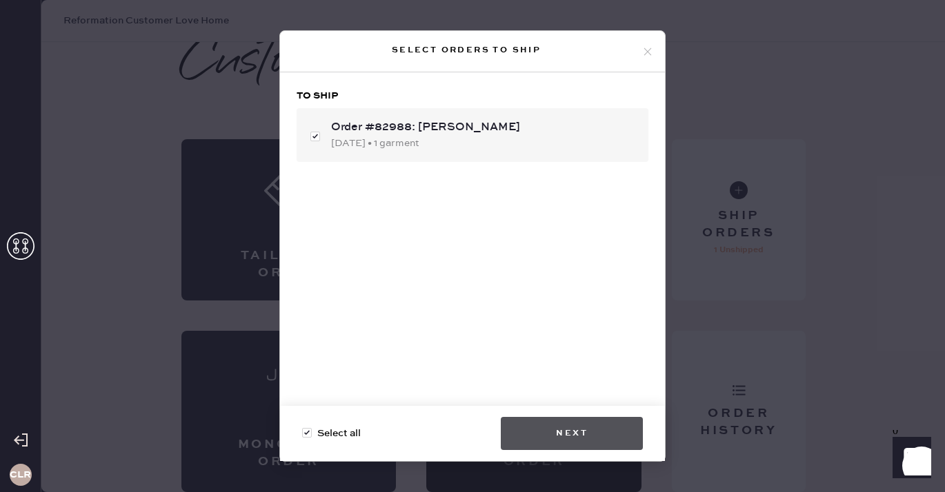
click at [583, 435] on button "Next" at bounding box center [572, 433] width 142 height 33
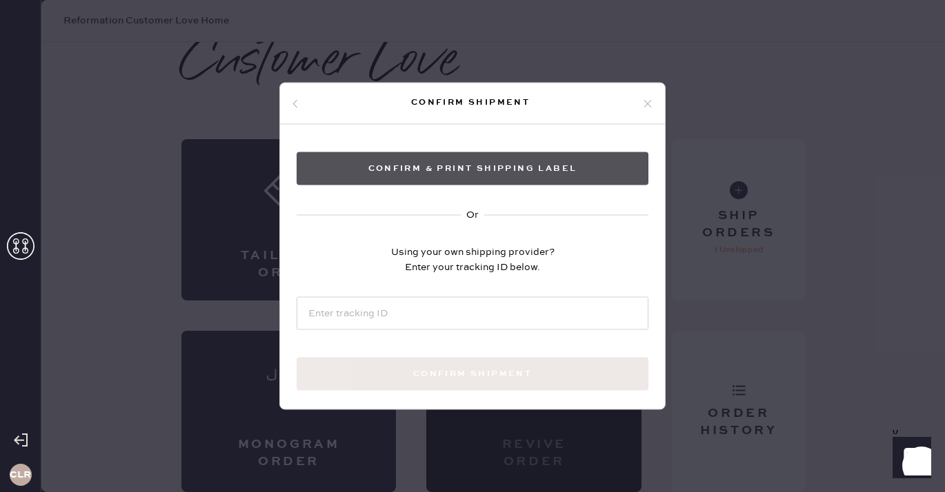
click at [484, 161] on button "Confirm & Print shipping label" at bounding box center [473, 168] width 352 height 33
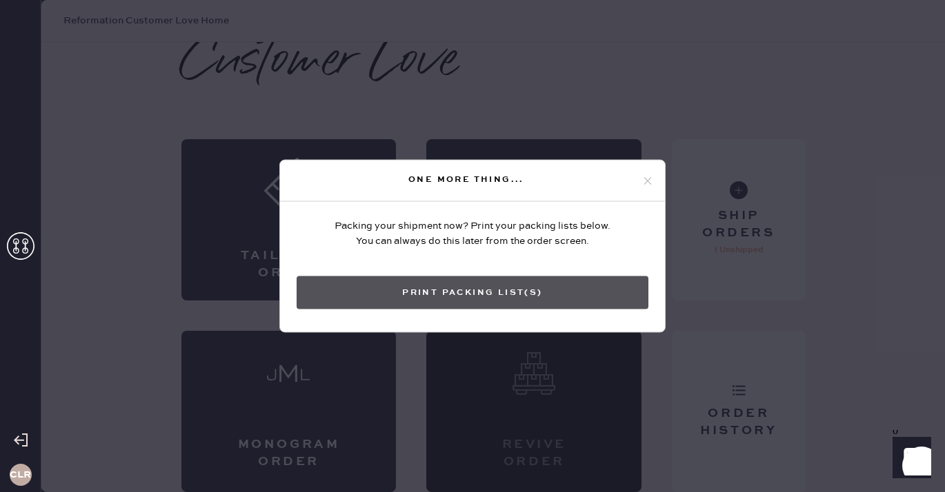
click at [495, 286] on button "Print Packing List(s)" at bounding box center [473, 293] width 352 height 33
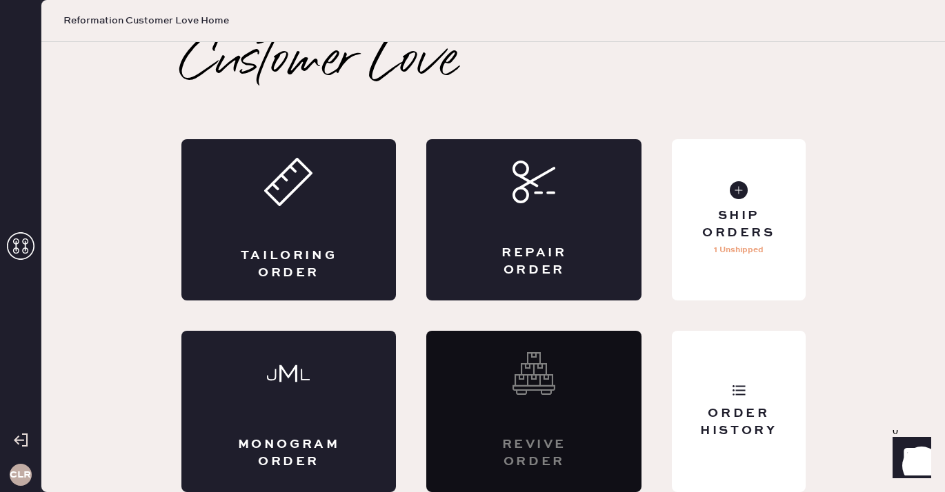
scroll to position [0, 0]
